Goal: Use online tool/utility

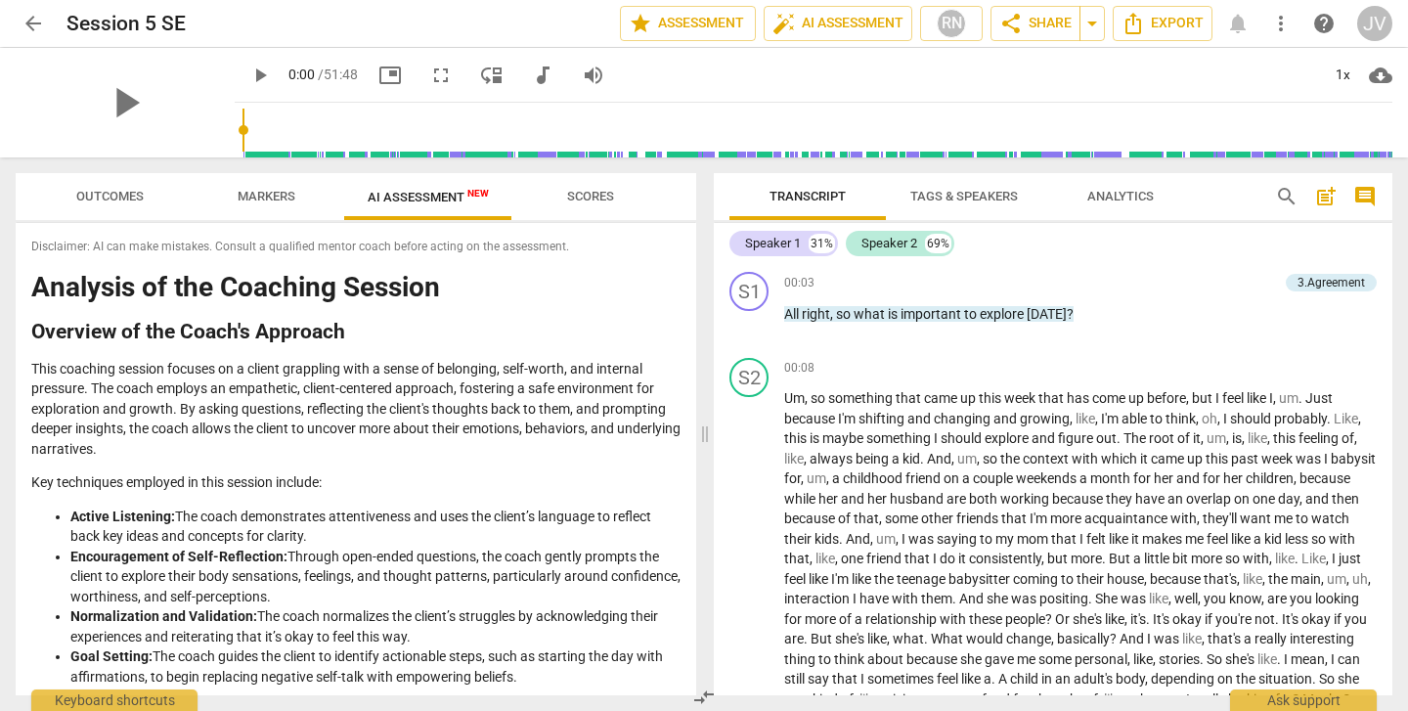
scroll to position [1321, 0]
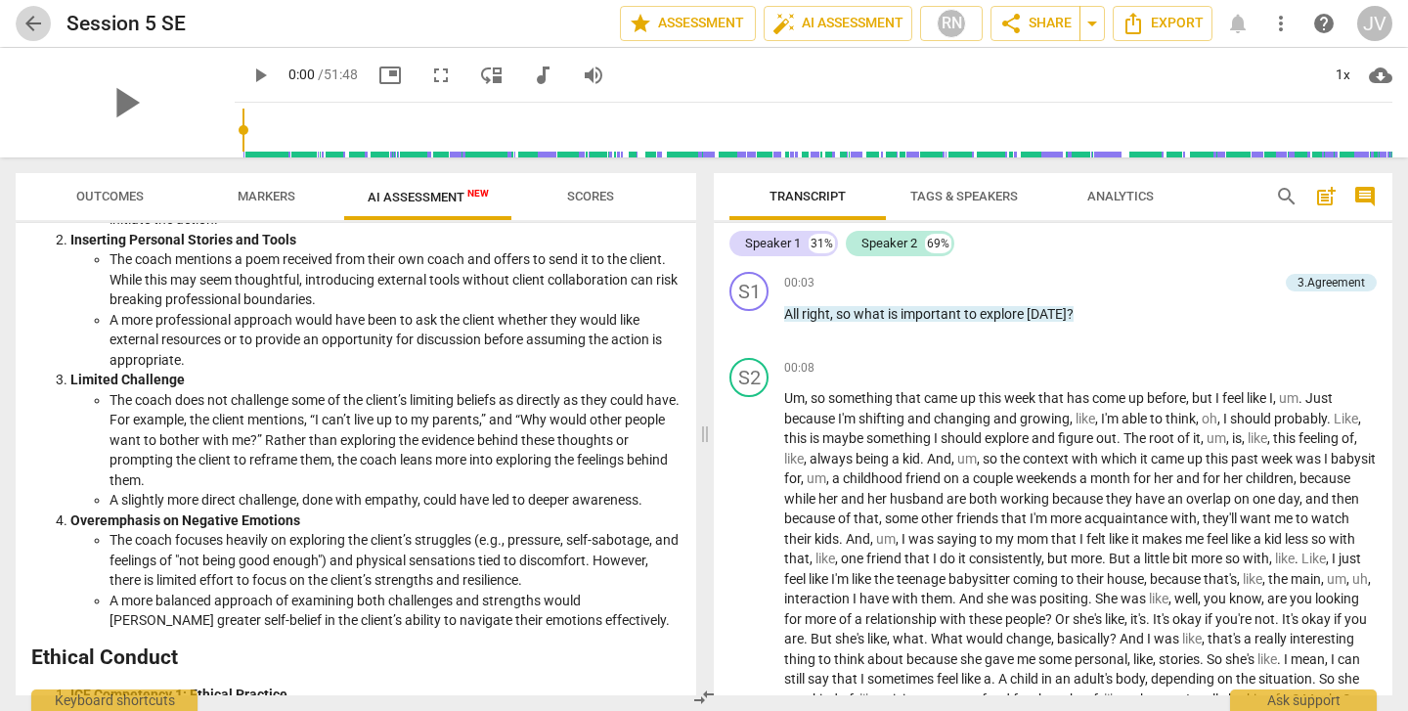
click at [32, 24] on span "arrow_back" at bounding box center [33, 23] width 23 height 23
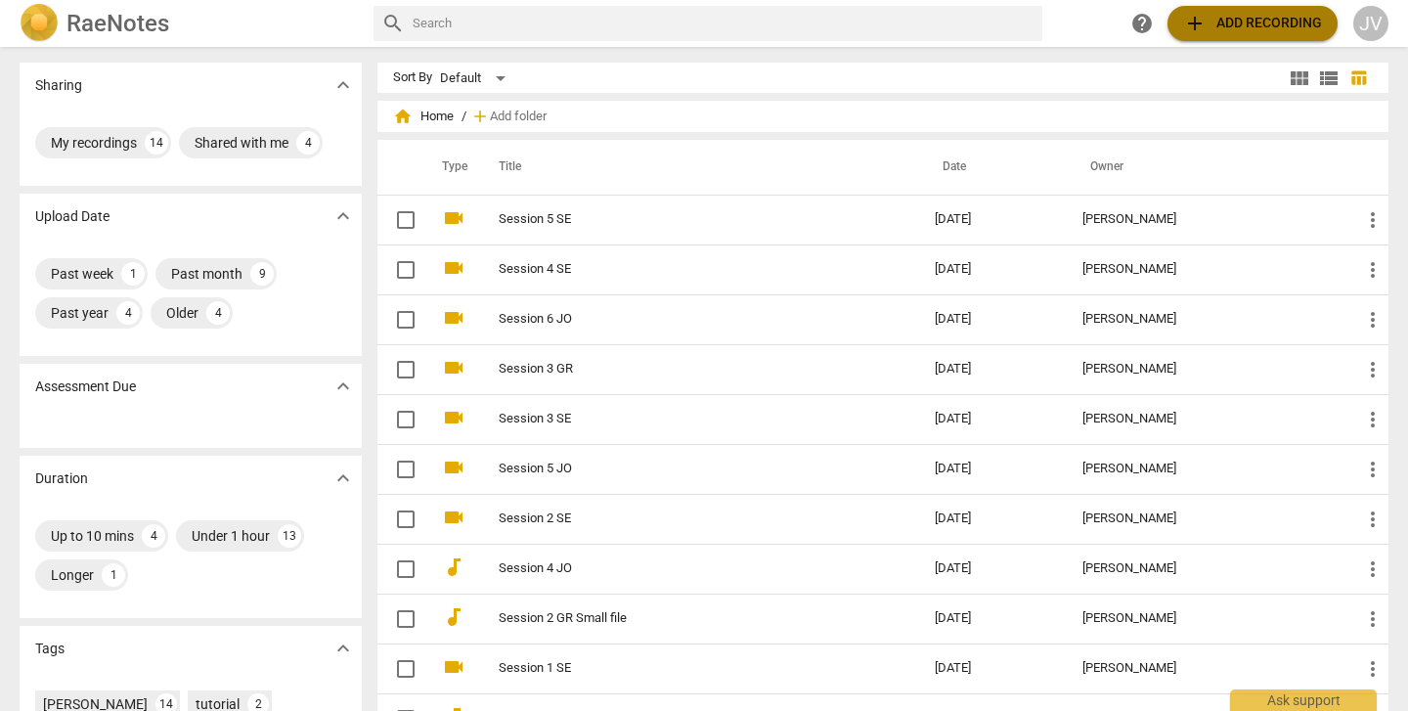
click at [1245, 14] on span "add Add recording" at bounding box center [1252, 23] width 139 height 23
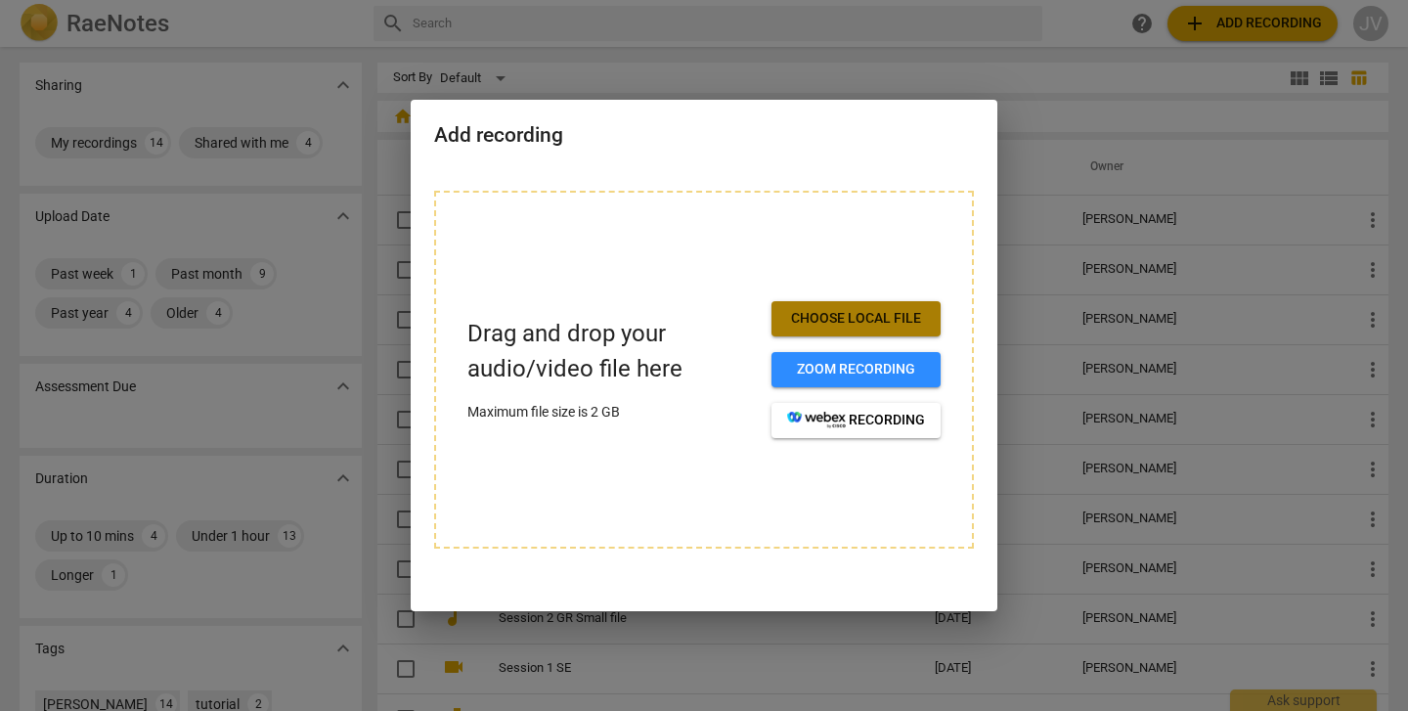
click at [901, 315] on span "Choose local file" at bounding box center [856, 319] width 138 height 20
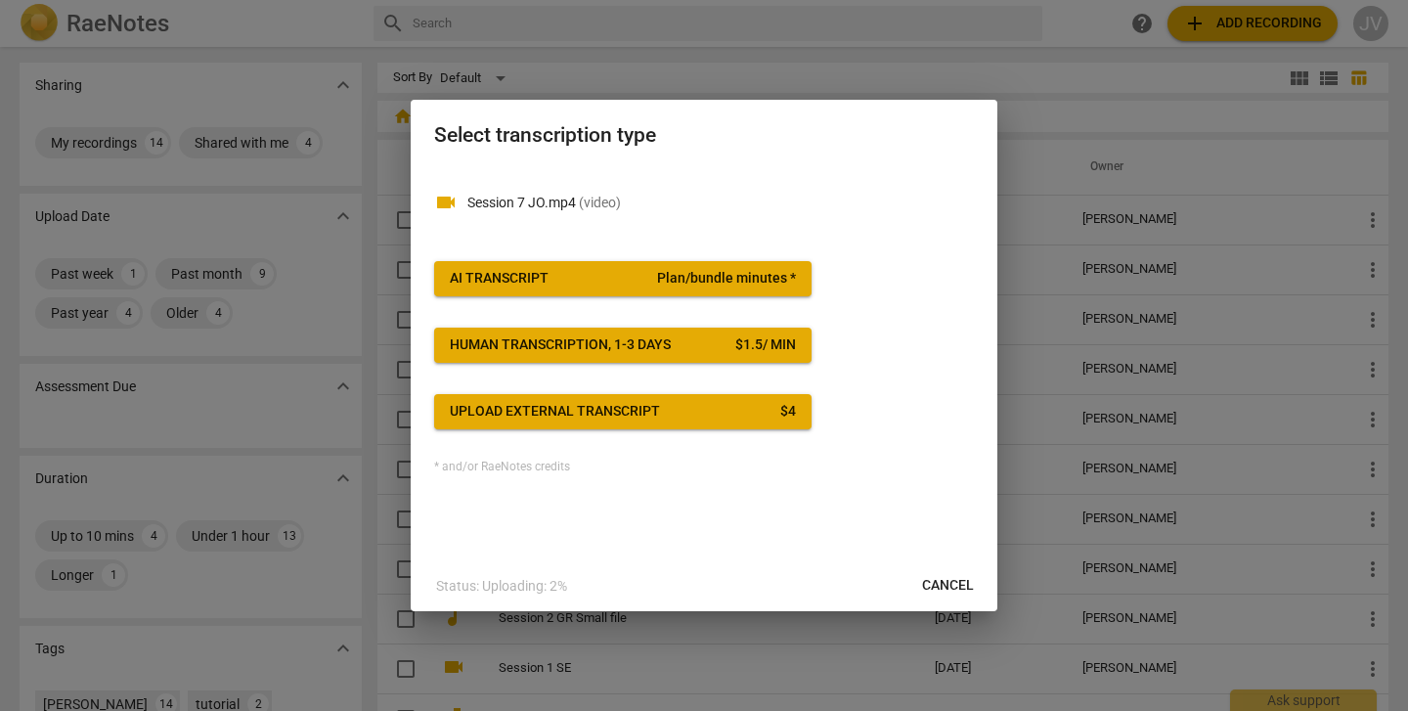
click at [721, 274] on span "Plan/bundle minutes *" at bounding box center [726, 279] width 139 height 20
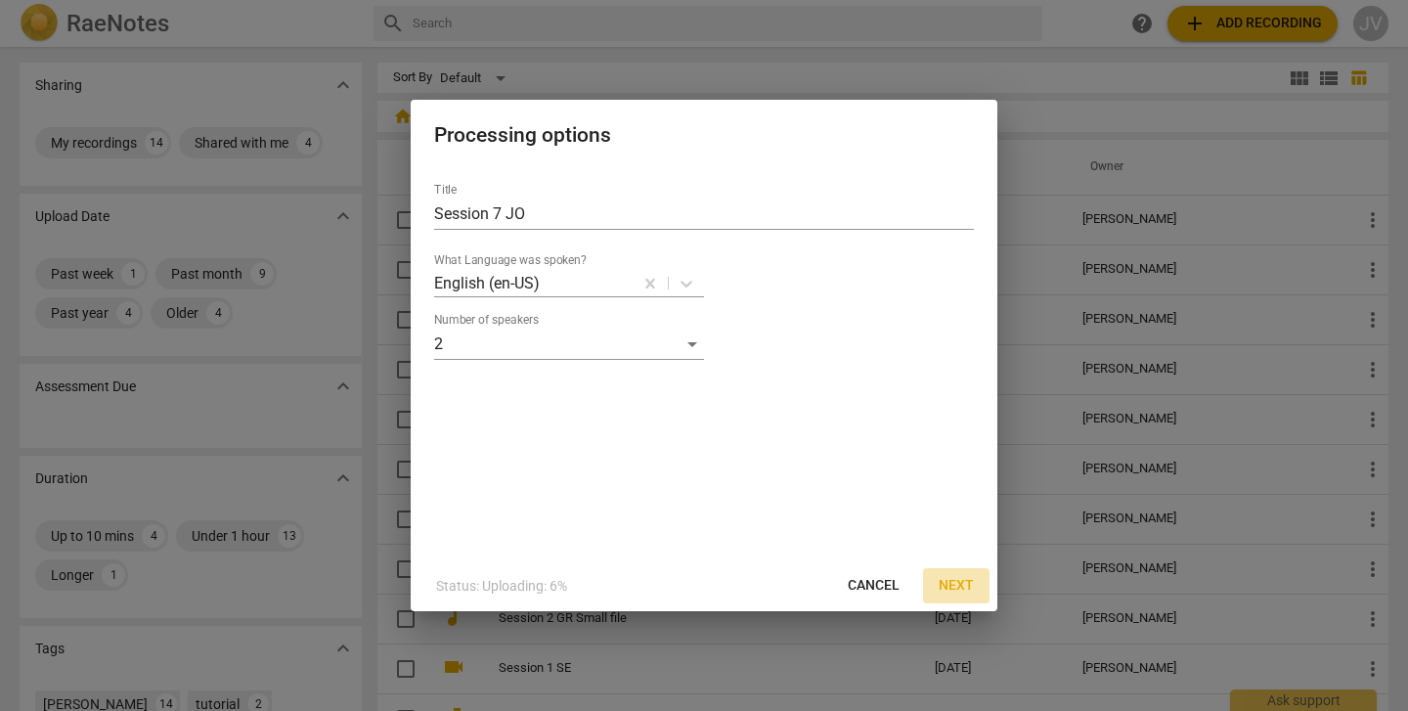
click at [954, 577] on span "Next" at bounding box center [955, 586] width 35 height 20
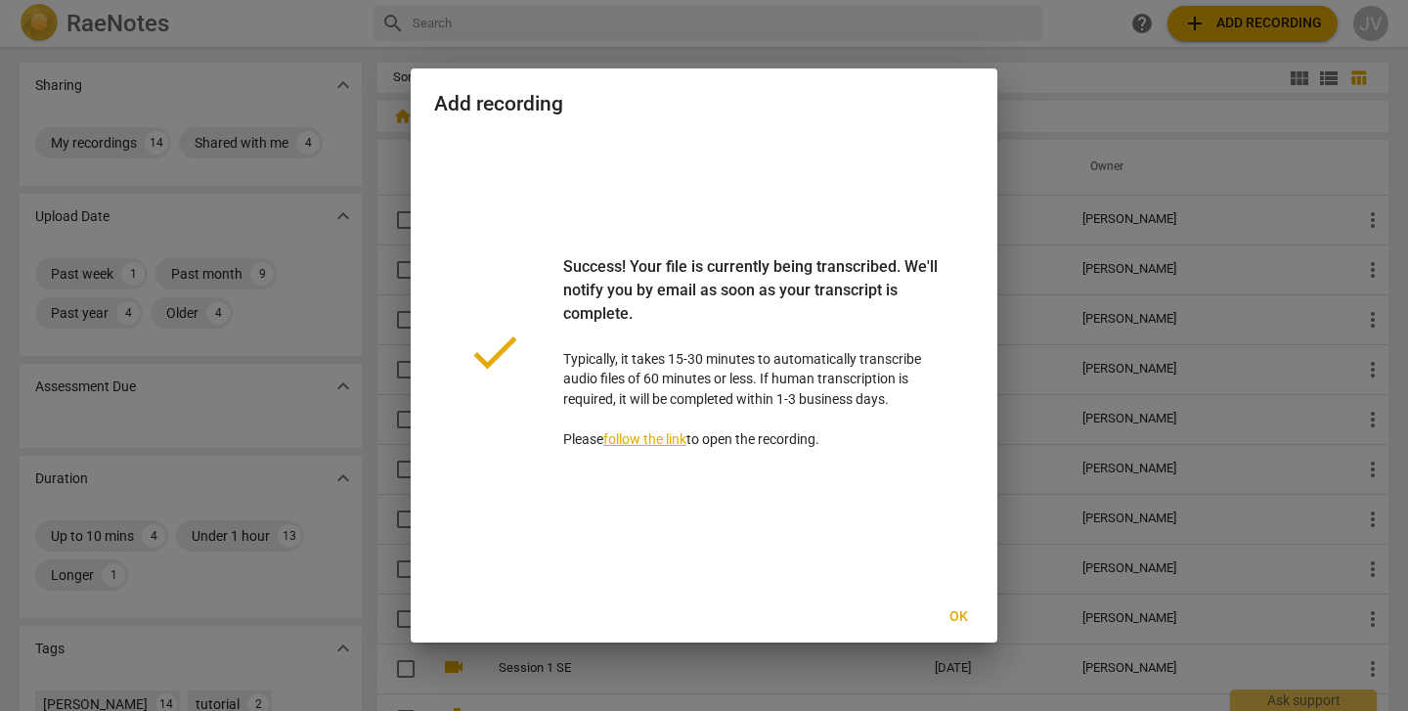
click at [956, 620] on span "Ok" at bounding box center [957, 617] width 31 height 20
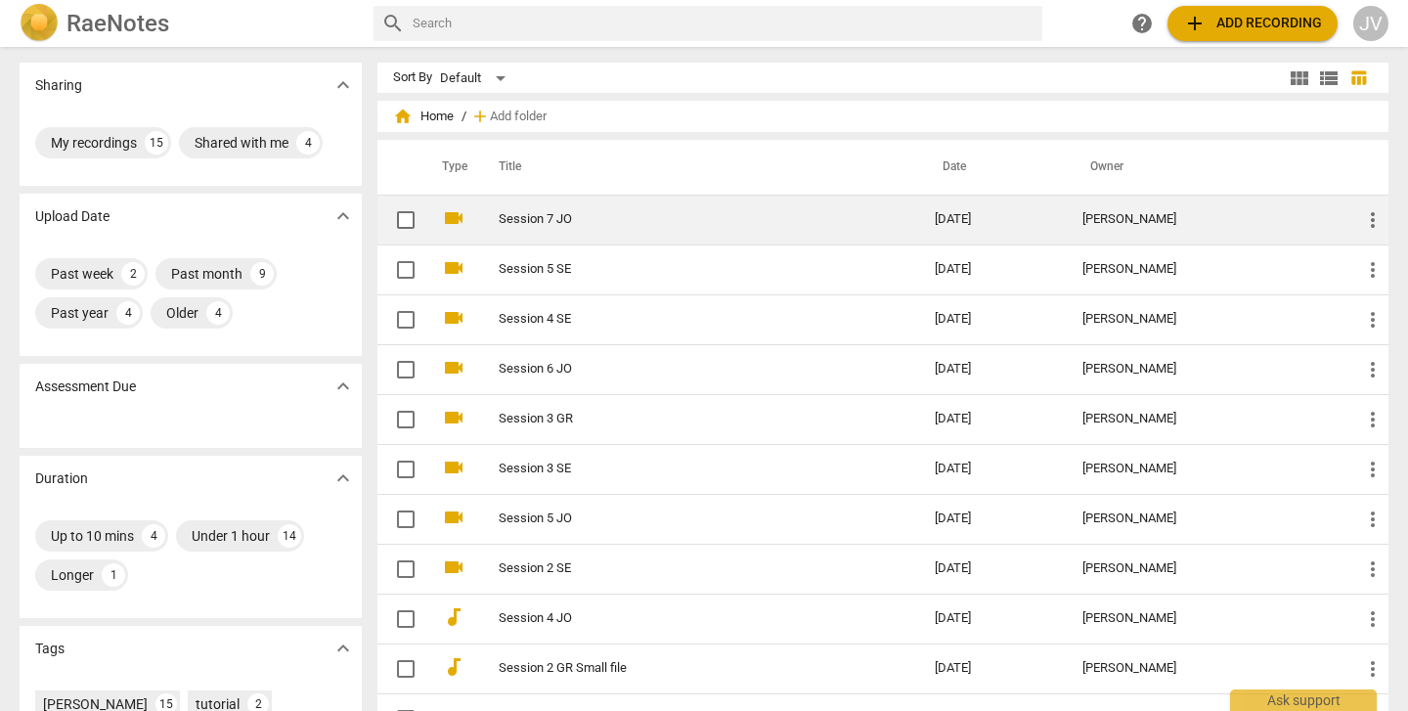
click at [539, 196] on td "Session 7 JO" at bounding box center [697, 220] width 444 height 50
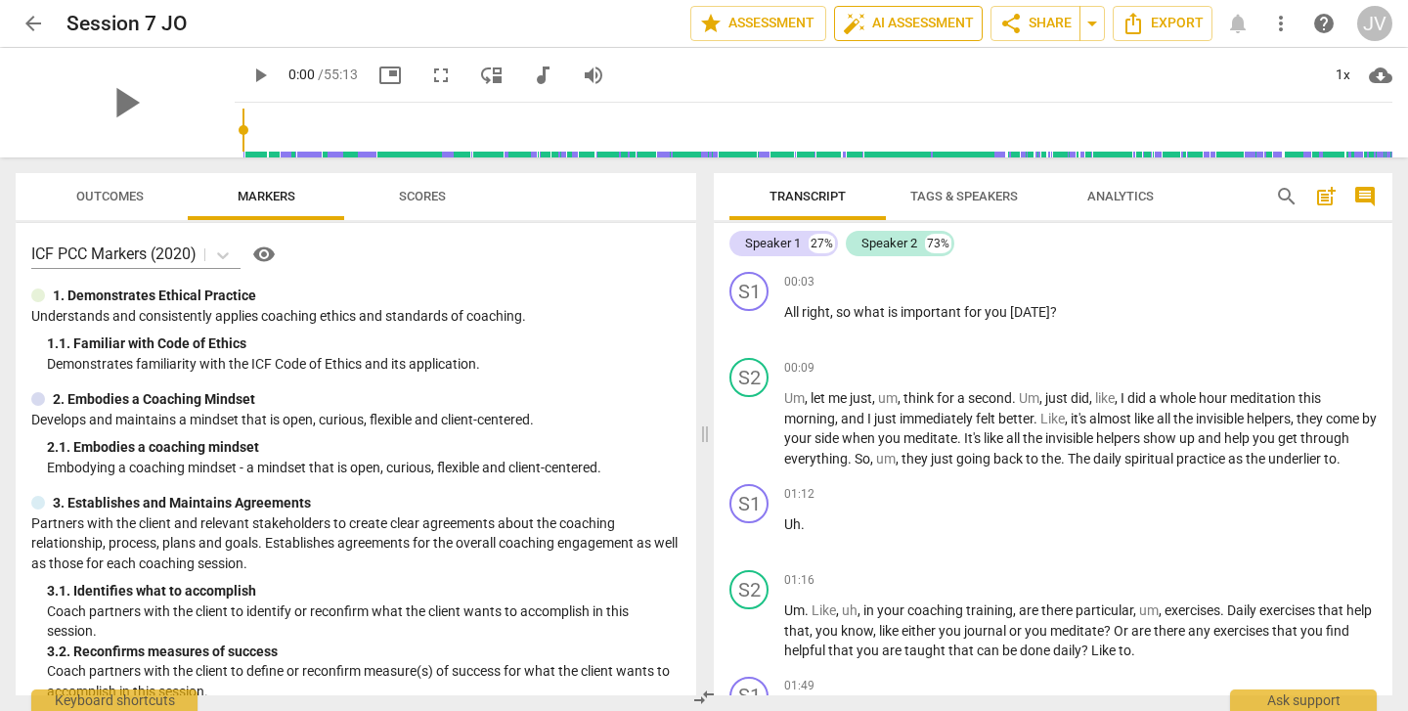
click at [931, 23] on span "auto_fix_high AI Assessment" at bounding box center [908, 23] width 131 height 23
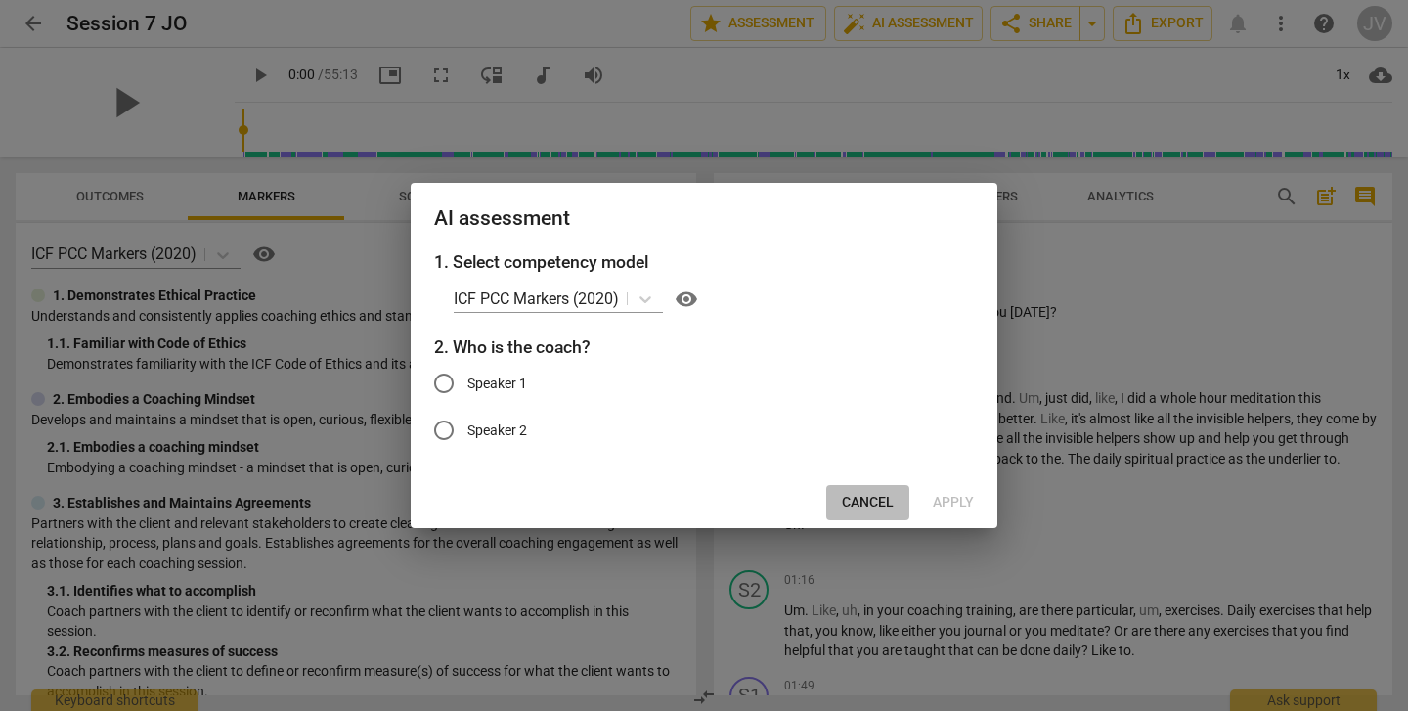
click at [880, 501] on span "Cancel" at bounding box center [868, 503] width 52 height 20
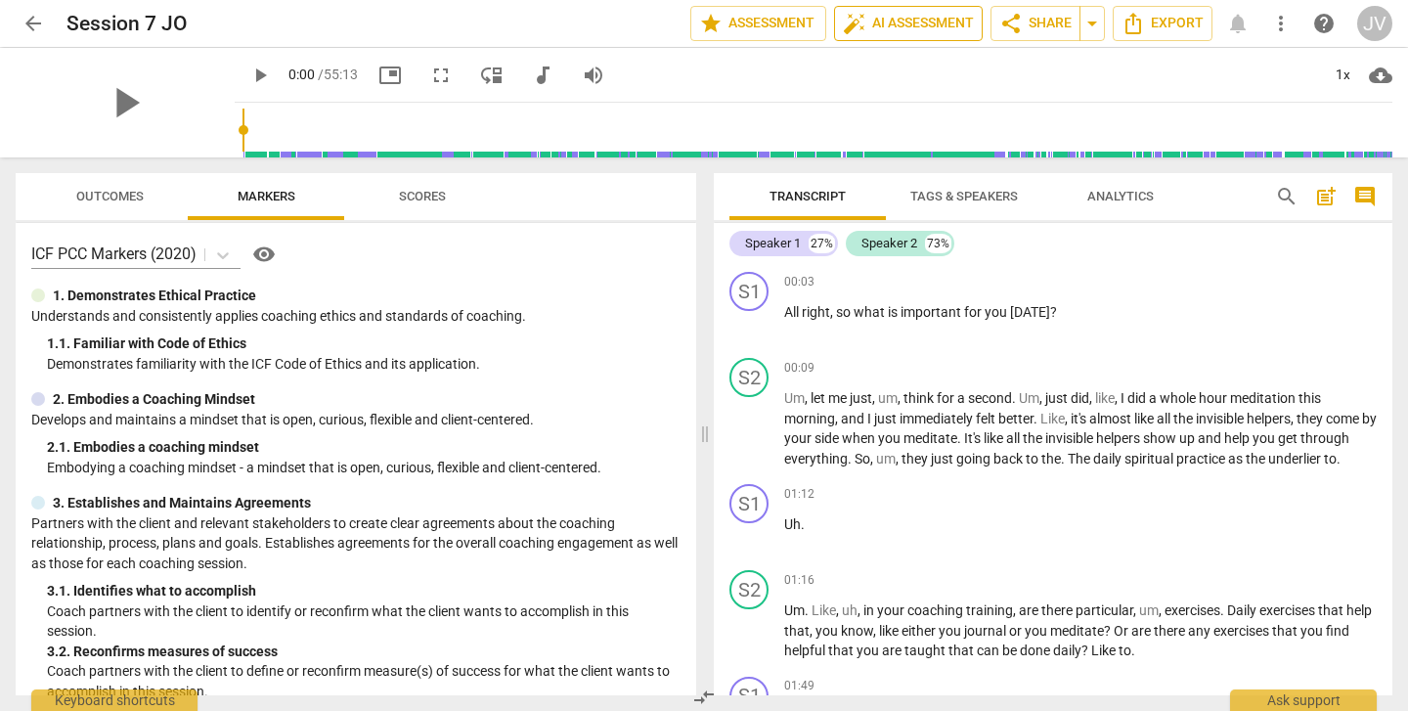
click at [915, 25] on span "auto_fix_high AI Assessment" at bounding box center [908, 23] width 131 height 23
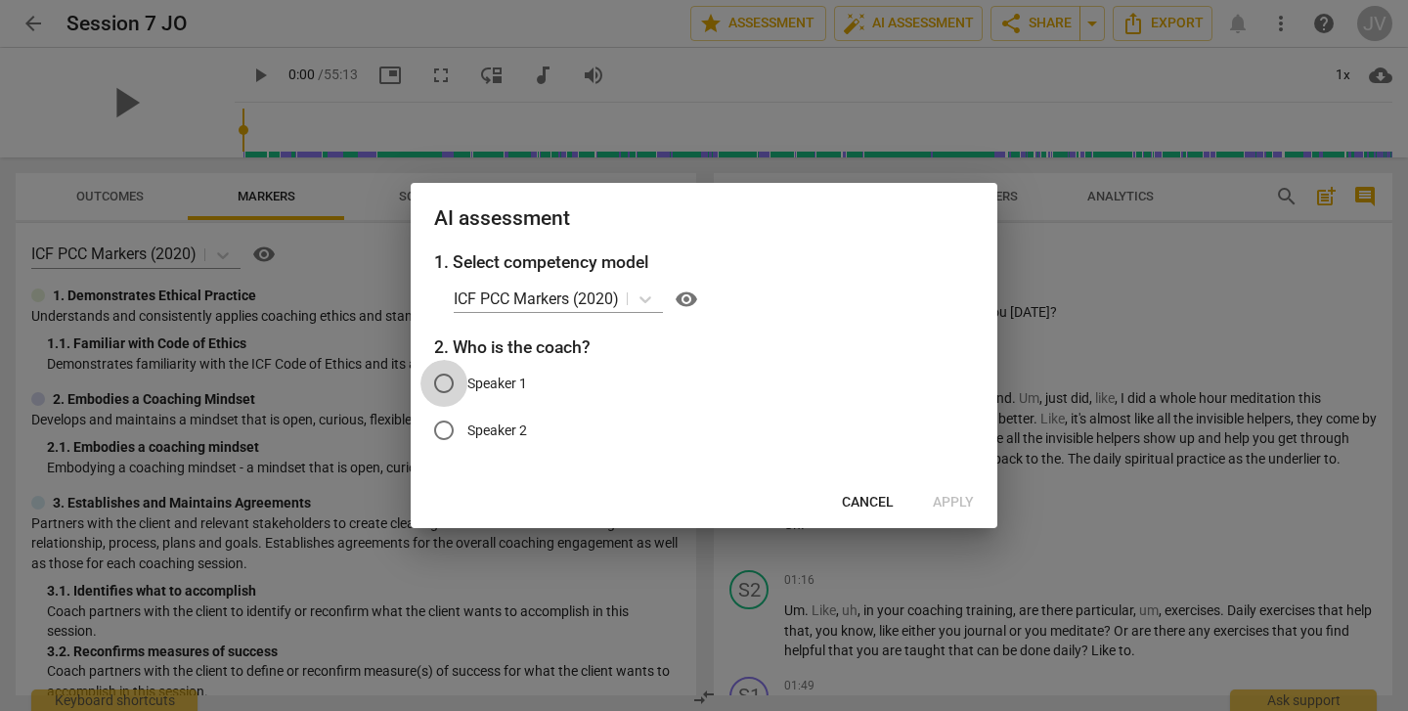
click at [450, 382] on input "Speaker 1" at bounding box center [443, 383] width 47 height 47
radio input "true"
click at [953, 496] on span "Apply" at bounding box center [953, 503] width 41 height 20
